Goal: Answer question/provide support: Share knowledge or assist other users

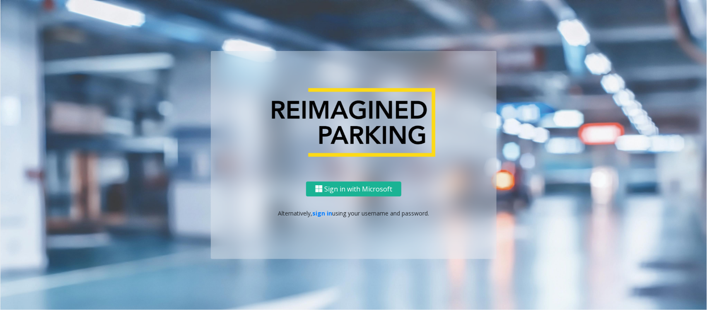
click at [324, 207] on div "Sign in with Microsoft Alternatively, sign in using your username and password." at bounding box center [354, 220] width 286 height 78
click at [325, 218] on div "Sign in with Microsoft Alternatively, sign in using your username and password." at bounding box center [354, 220] width 286 height 78
click at [602, 85] on ng-component "Sign in with Microsoft Alternatively, sign in using your username and password." at bounding box center [353, 155] width 706 height 310
click at [316, 216] on link "sign in" at bounding box center [323, 213] width 20 height 8
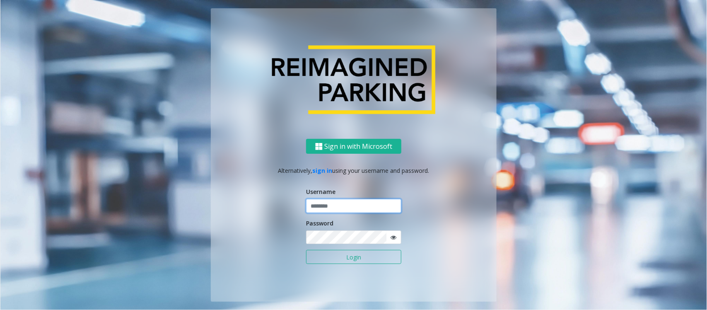
type input "**********"
click at [330, 207] on input "**********" at bounding box center [353, 206] width 95 height 14
click at [350, 263] on button "Login" at bounding box center [353, 257] width 95 height 14
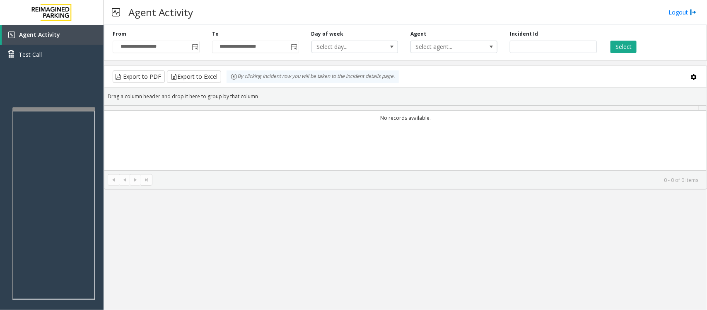
click at [375, 257] on div "**********" at bounding box center [404, 167] width 603 height 285
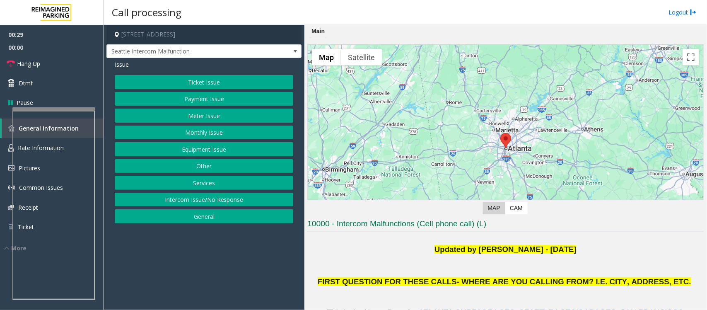
click at [213, 144] on button "Equipment Issue" at bounding box center [204, 149] width 178 height 14
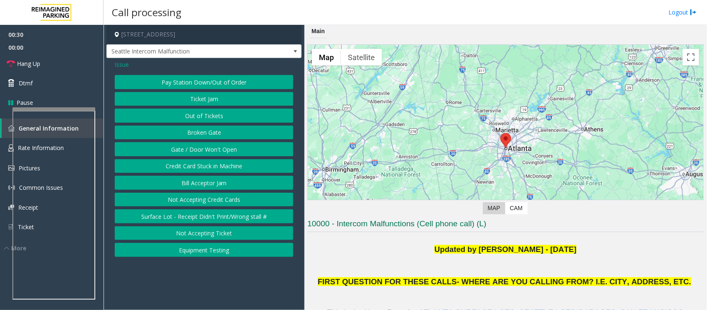
click at [210, 145] on button "Gate / Door Won't Open" at bounding box center [204, 149] width 178 height 14
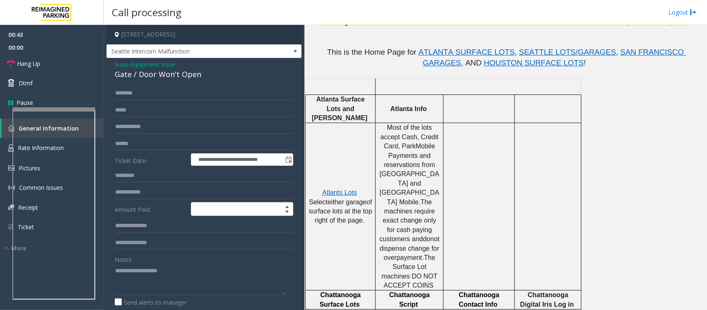
scroll to position [103, 0]
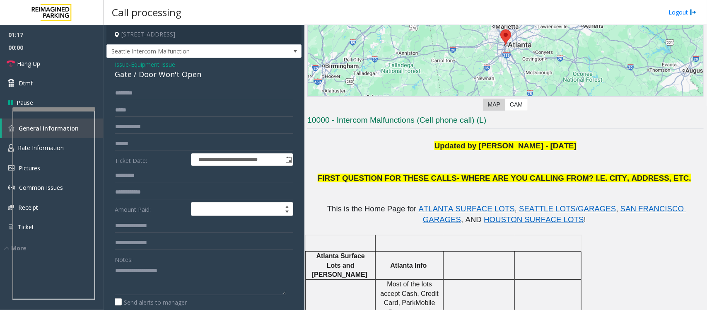
click at [176, 75] on div "Gate / Door Won't Open" at bounding box center [204, 74] width 178 height 11
copy div "Gate / Door Won't Open"
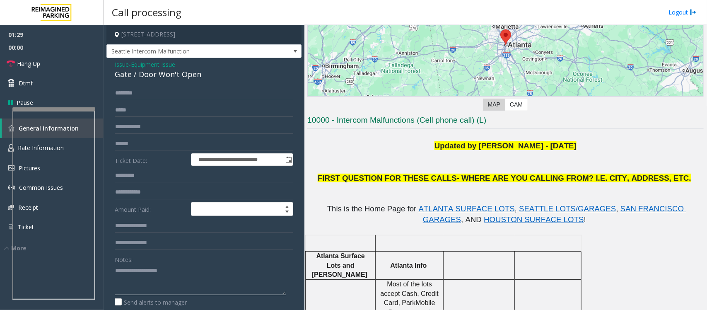
click at [166, 283] on textarea at bounding box center [200, 279] width 171 height 31
paste textarea "**********"
click at [164, 274] on textarea at bounding box center [200, 279] width 171 height 31
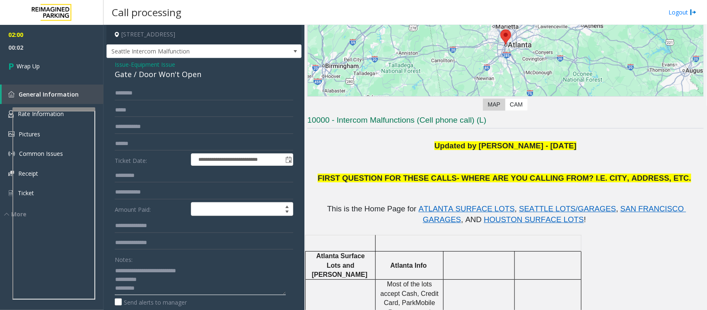
click at [162, 276] on textarea at bounding box center [200, 279] width 171 height 31
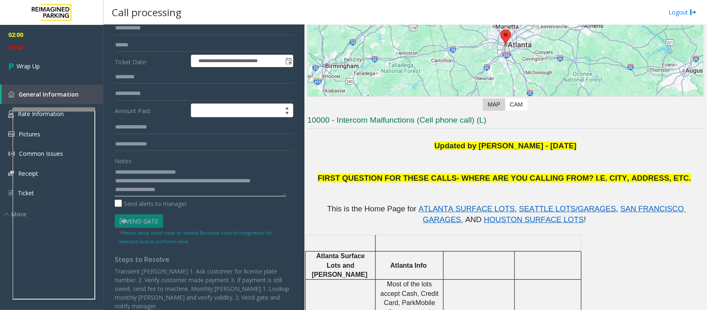
scroll to position [0, 0]
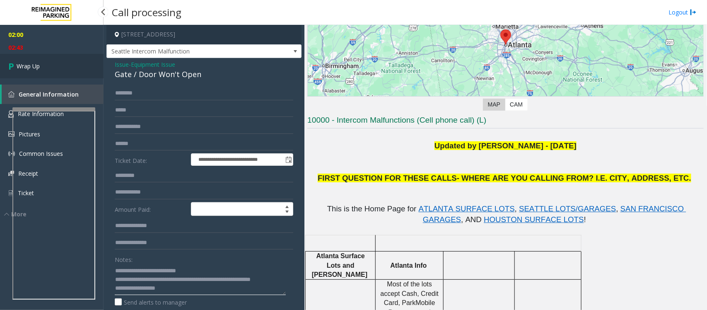
type textarea "**********"
drag, startPoint x: 47, startPoint y: 61, endPoint x: 189, endPoint y: 10, distance: 151.5
click at [47, 61] on link "Wrap Up" at bounding box center [51, 66] width 103 height 24
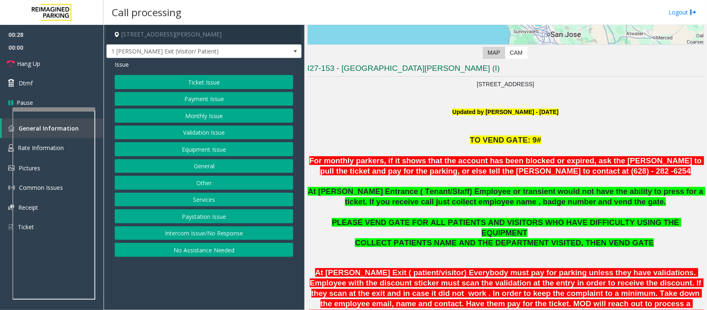
scroll to position [207, 0]
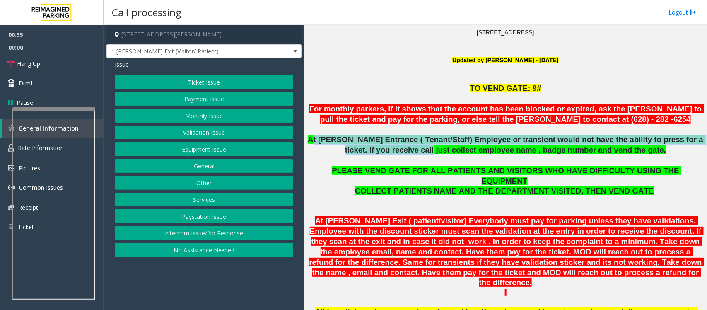
drag, startPoint x: 315, startPoint y: 141, endPoint x: 416, endPoint y: 145, distance: 100.7
click at [416, 145] on span "At [PERSON_NAME] Entrance ( Tenant/Staff) Employee or transient would not have …" at bounding box center [506, 144] width 397 height 19
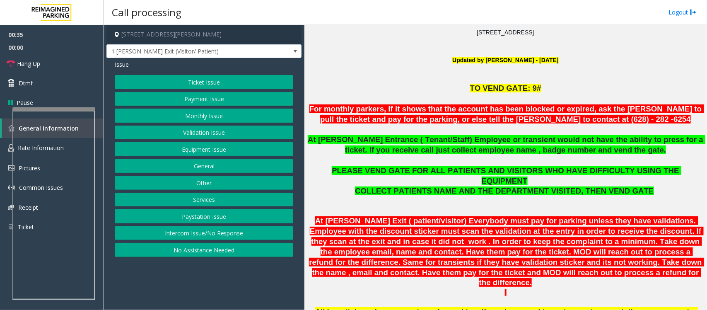
click at [415, 156] on p at bounding box center [505, 160] width 396 height 10
drag, startPoint x: 338, startPoint y: 172, endPoint x: 524, endPoint y: 165, distance: 186.0
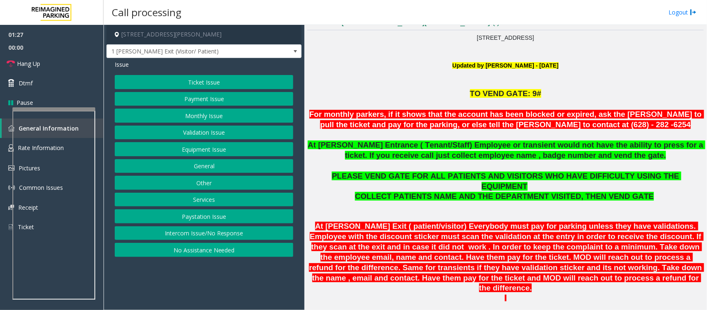
scroll to position [253, 0]
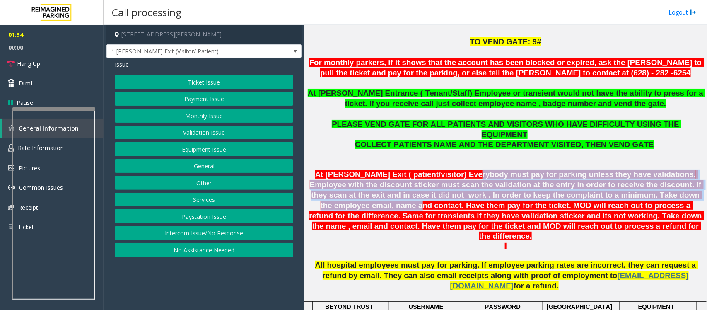
drag, startPoint x: 486, startPoint y: 162, endPoint x: 661, endPoint y: 189, distance: 177.2
click at [661, 189] on font "At [PERSON_NAME] Exit ( patient/visitor) Everybody must pay for parking unless …" at bounding box center [506, 205] width 395 height 70
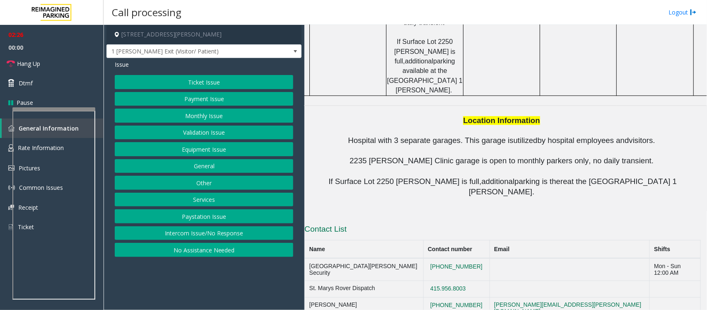
scroll to position [926, 3]
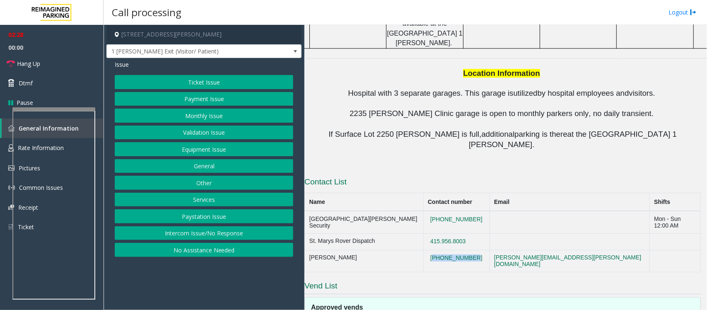
drag, startPoint x: 471, startPoint y: 128, endPoint x: 421, endPoint y: 132, distance: 50.2
click at [423, 250] on td "[PHONE_NUMBER]" at bounding box center [456, 261] width 66 height 22
copy button "[PHONE_NUMBER]"
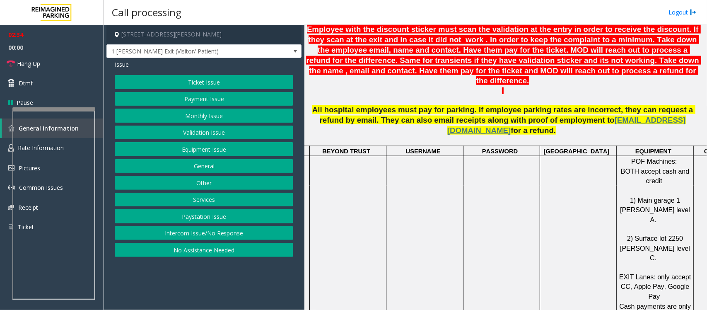
scroll to position [305, 3]
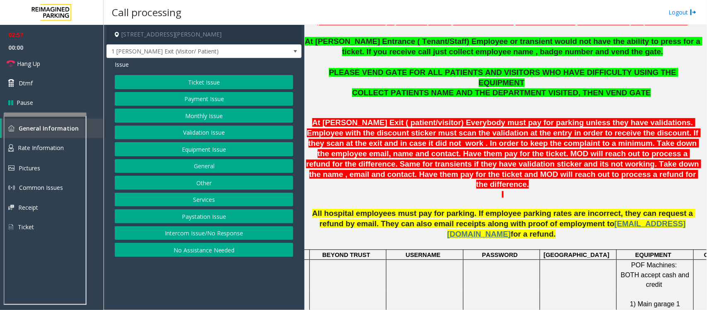
click at [34, 115] on div at bounding box center [45, 114] width 83 height 3
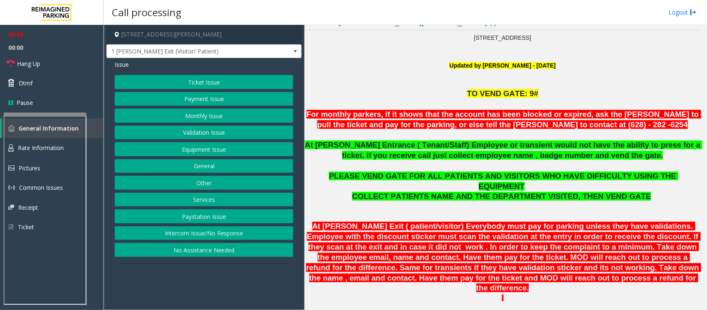
scroll to position [253, 3]
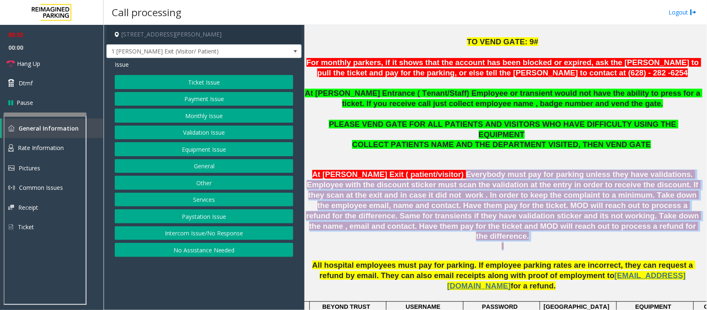
drag, startPoint x: 447, startPoint y: 158, endPoint x: 659, endPoint y: 221, distance: 220.8
click at [503, 195] on span "At [PERSON_NAME] Exit ( patient/visitor) Everybody must pay for parking unless …" at bounding box center [503, 205] width 395 height 70
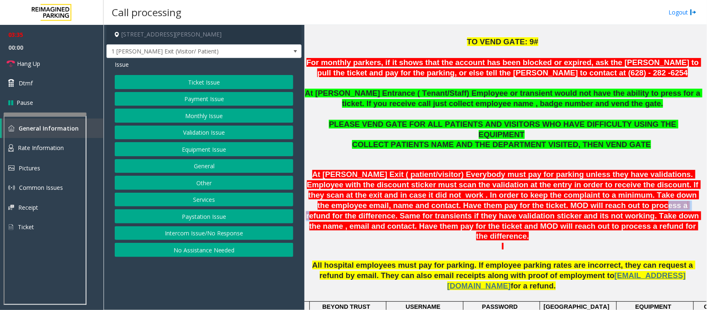
click at [503, 195] on span "At [PERSON_NAME] Exit ( patient/visitor) Everybody must pay for parking unless …" at bounding box center [503, 205] width 395 height 70
click at [536, 204] on span "At [PERSON_NAME] Exit ( patient/visitor) Everybody must pay for parking unless …" at bounding box center [503, 205] width 395 height 70
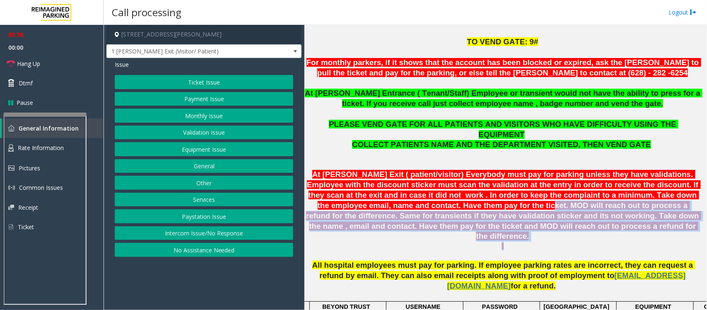
drag, startPoint x: 401, startPoint y: 191, endPoint x: 607, endPoint y: 226, distance: 209.1
click at [607, 241] on p at bounding box center [502, 250] width 396 height 19
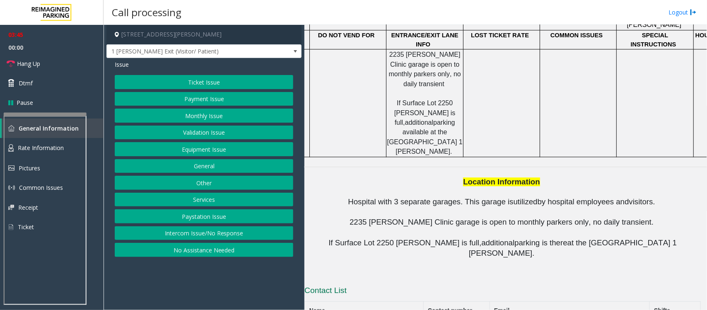
scroll to position [926, 3]
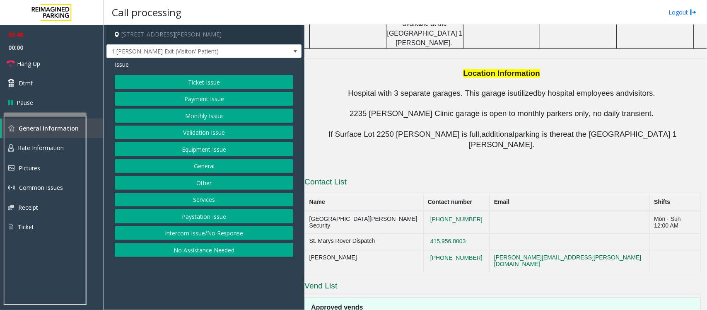
drag, startPoint x: 473, startPoint y: 108, endPoint x: 419, endPoint y: 113, distance: 54.1
click at [419, 233] on tr "St. Marys Rover Dispatch 415.956.8003" at bounding box center [503, 241] width 396 height 17
copy tr "415.956.8003"
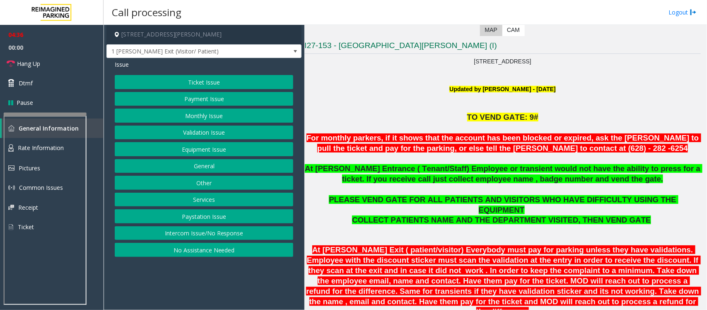
scroll to position [98, 3]
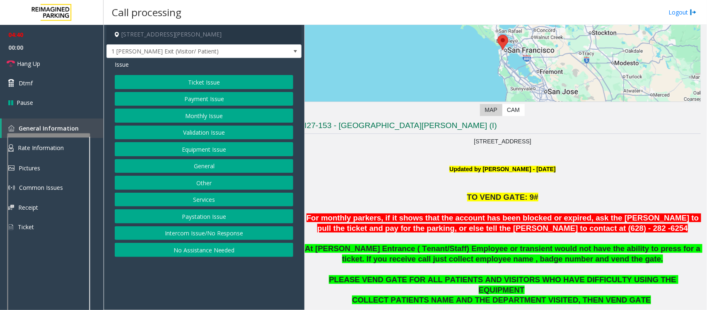
click at [59, 134] on div at bounding box center [48, 134] width 83 height 3
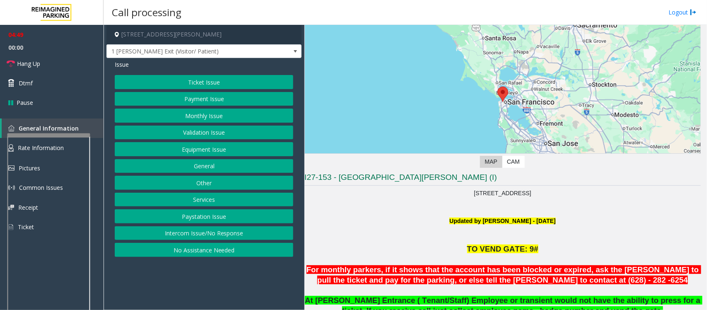
scroll to position [0, 3]
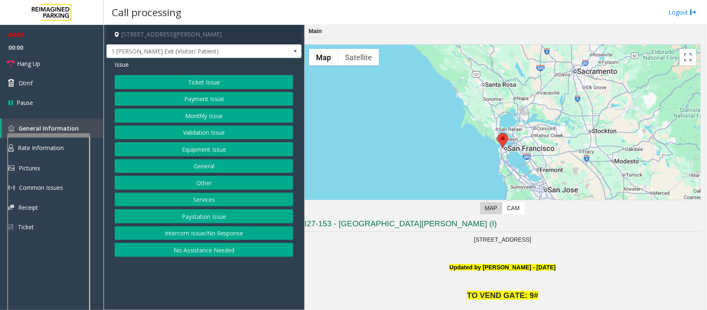
click at [215, 100] on button "Payment Issue" at bounding box center [204, 99] width 178 height 14
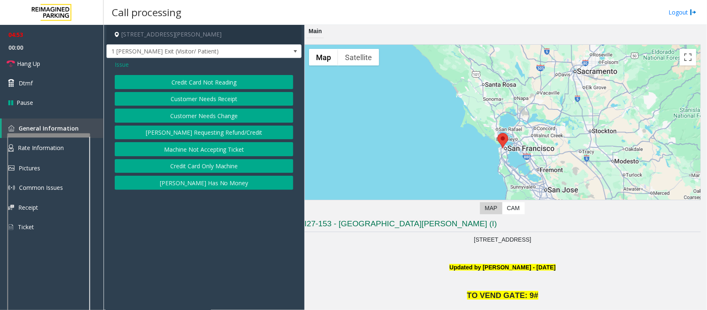
click at [224, 168] on button "Credit Card Only Machine" at bounding box center [204, 166] width 178 height 14
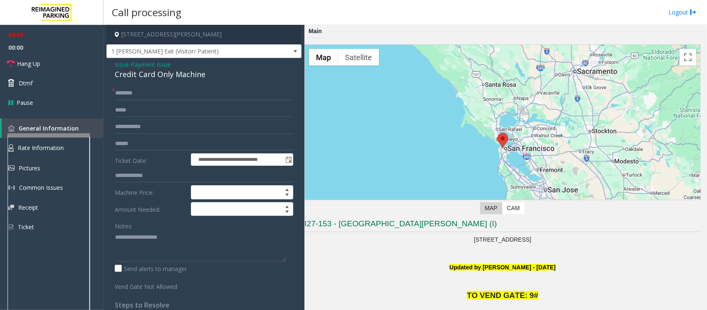
click at [142, 78] on div "Credit Card Only Machine" at bounding box center [204, 74] width 178 height 11
copy div "Credit Card Only Machine"
click at [178, 248] on textarea at bounding box center [200, 245] width 171 height 31
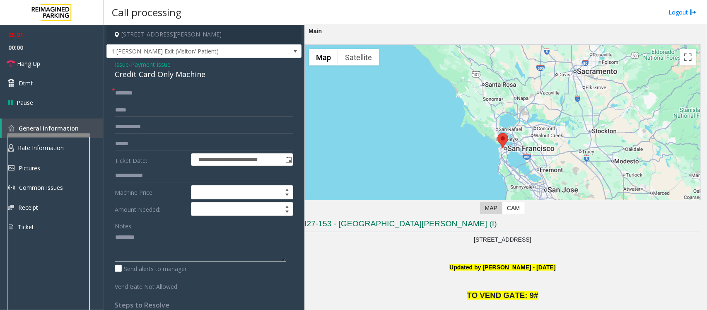
paste textarea "**********"
type textarea "**********"
click at [154, 96] on input "text" at bounding box center [204, 93] width 178 height 14
type input "******"
click at [145, 146] on input "text" at bounding box center [204, 144] width 178 height 14
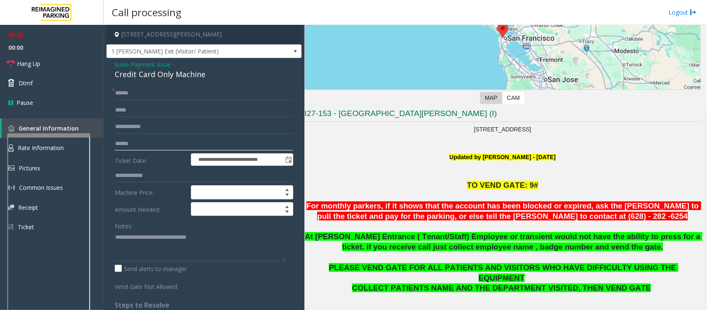
scroll to position [207, 3]
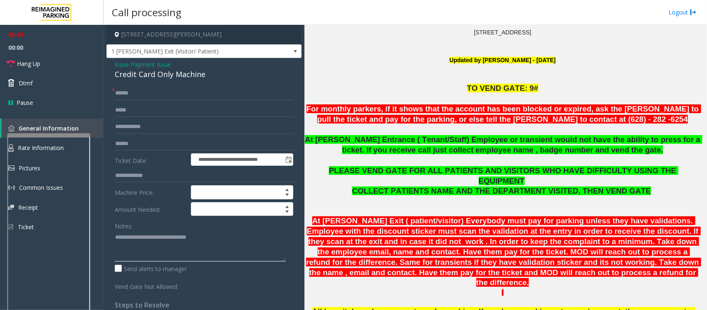
click at [203, 241] on textarea at bounding box center [200, 245] width 171 height 31
click at [214, 245] on textarea at bounding box center [200, 245] width 171 height 31
click at [118, 241] on textarea at bounding box center [200, 245] width 171 height 31
type textarea "**********"
click at [152, 146] on input "text" at bounding box center [204, 144] width 178 height 14
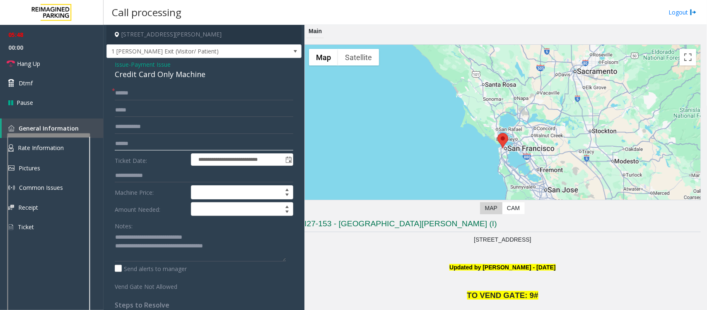
scroll to position [52, 3]
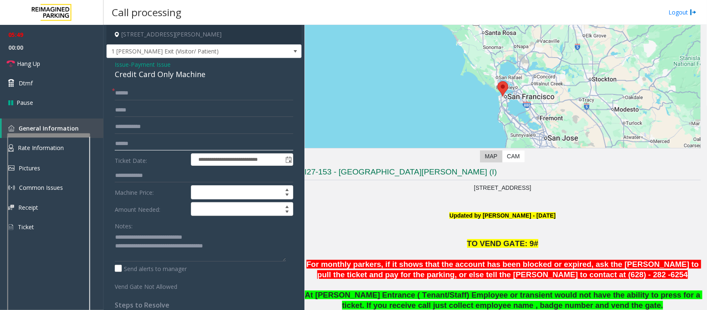
click at [137, 140] on input "text" at bounding box center [204, 144] width 178 height 14
click at [58, 63] on link "Hang Up" at bounding box center [51, 63] width 103 height 19
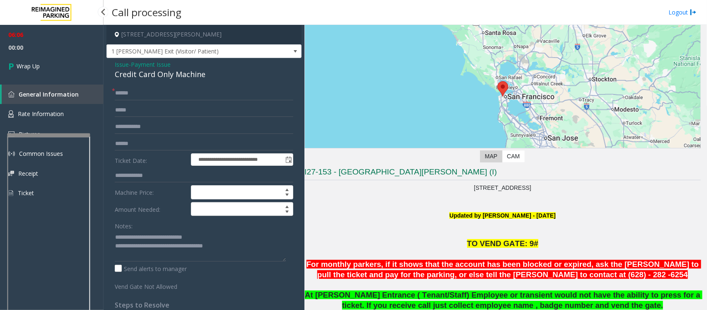
click at [58, 63] on link "Wrap Up" at bounding box center [51, 66] width 103 height 24
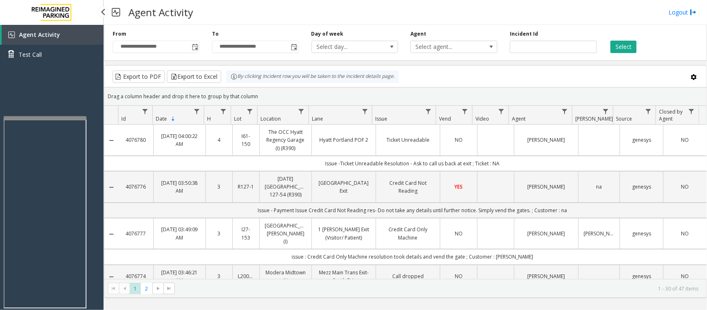
click at [37, 116] on div at bounding box center [45, 117] width 83 height 3
